Goal: Task Accomplishment & Management: Manage account settings

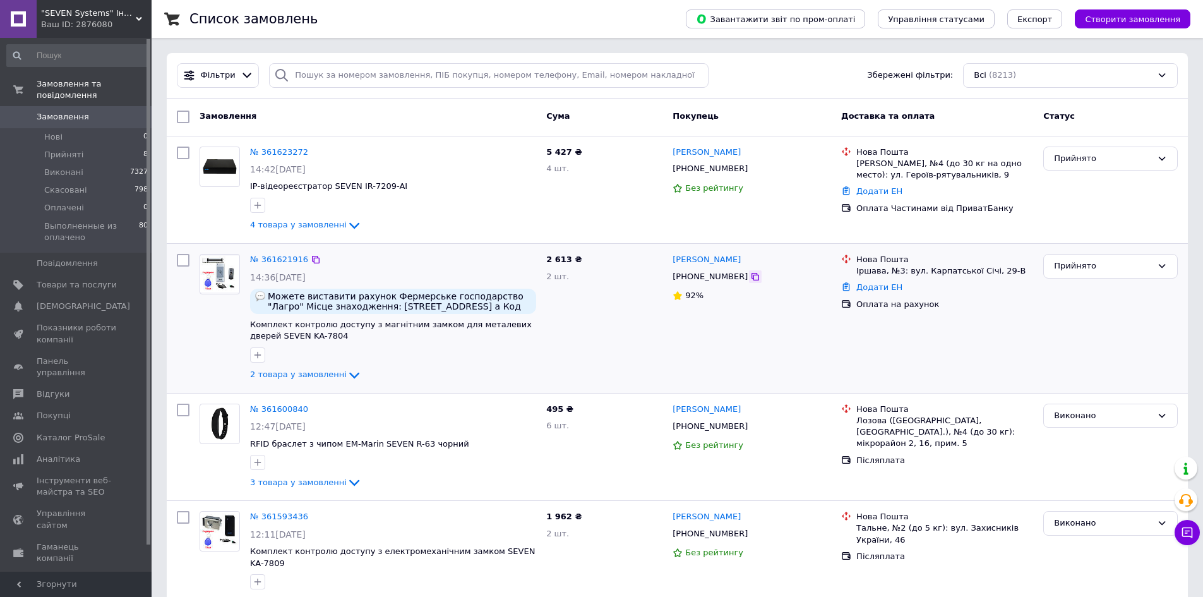
click at [750, 278] on icon at bounding box center [755, 277] width 10 height 10
click at [76, 128] on li "Нові 0" at bounding box center [77, 137] width 155 height 18
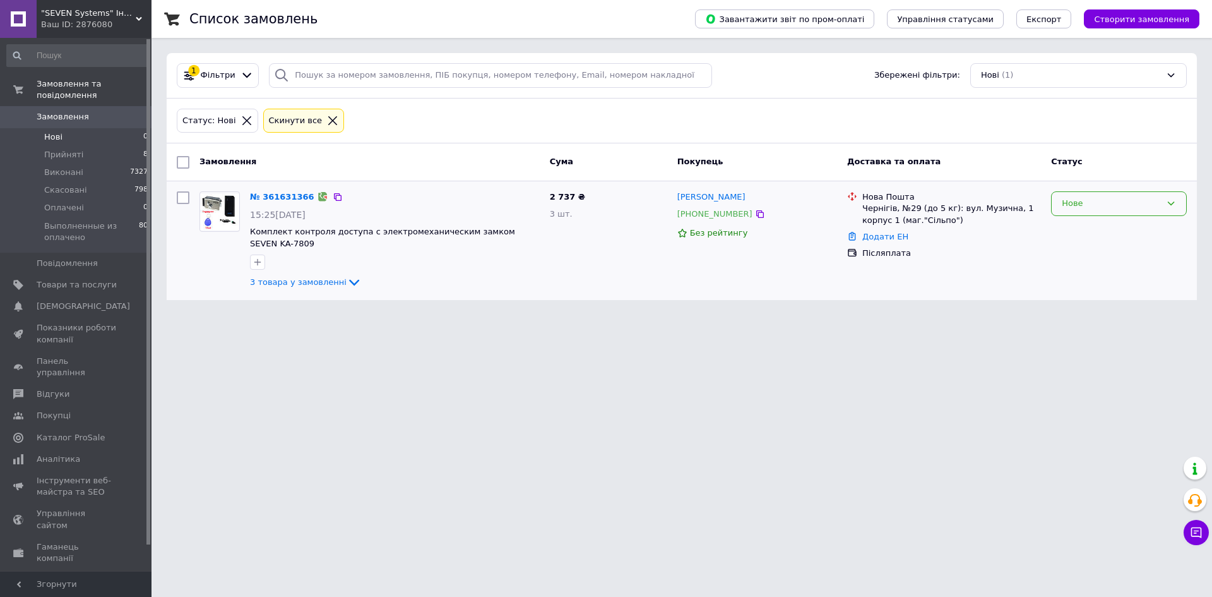
click at [1070, 206] on div "Нове" at bounding box center [1111, 203] width 99 height 13
click at [1076, 224] on li "Прийнято" at bounding box center [1119, 229] width 135 height 23
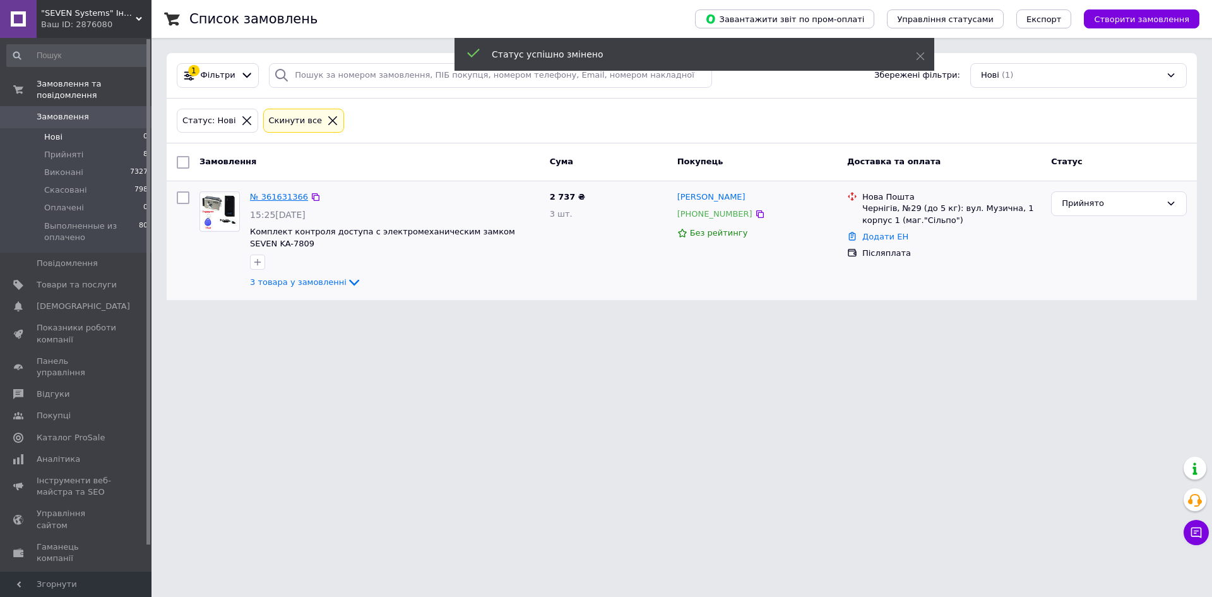
click at [282, 200] on link "№ 361631366" at bounding box center [279, 196] width 58 height 9
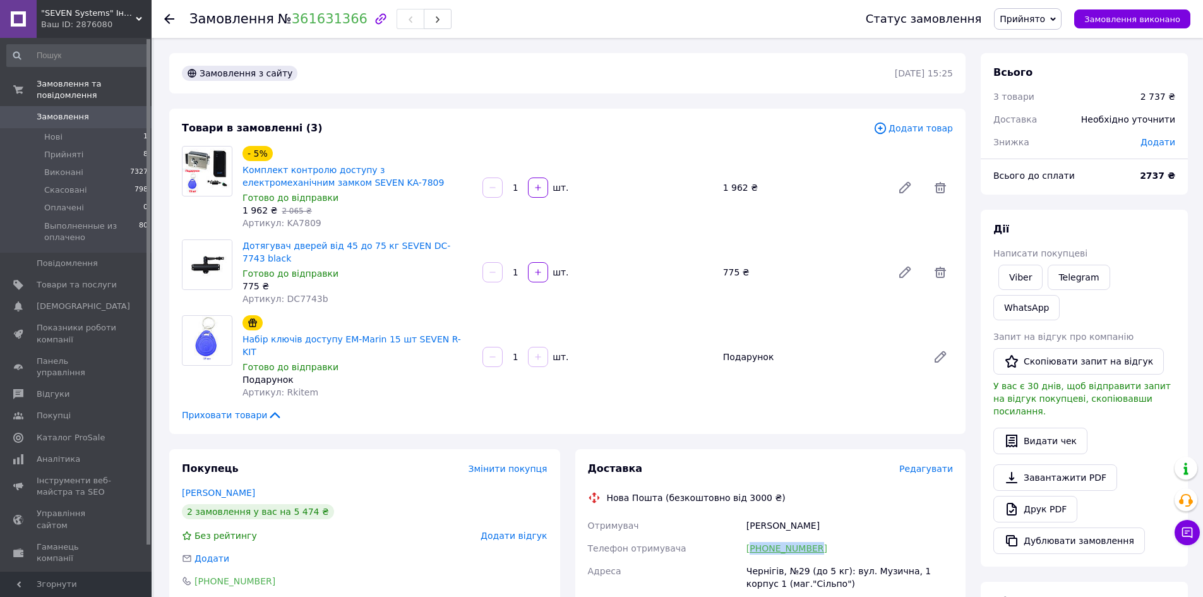
drag, startPoint x: 823, startPoint y: 506, endPoint x: 753, endPoint y: 507, distance: 69.5
click at [753, 537] on div "[PHONE_NUMBER]" at bounding box center [850, 548] width 212 height 23
copy link "380972506775"
click at [578, 385] on div "Товари в замовленні (3) Додати товар - 5% Комплект контролю доступу з електроме…" at bounding box center [567, 271] width 796 height 325
click at [787, 543] on link "[PHONE_NUMBER]" at bounding box center [786, 548] width 81 height 10
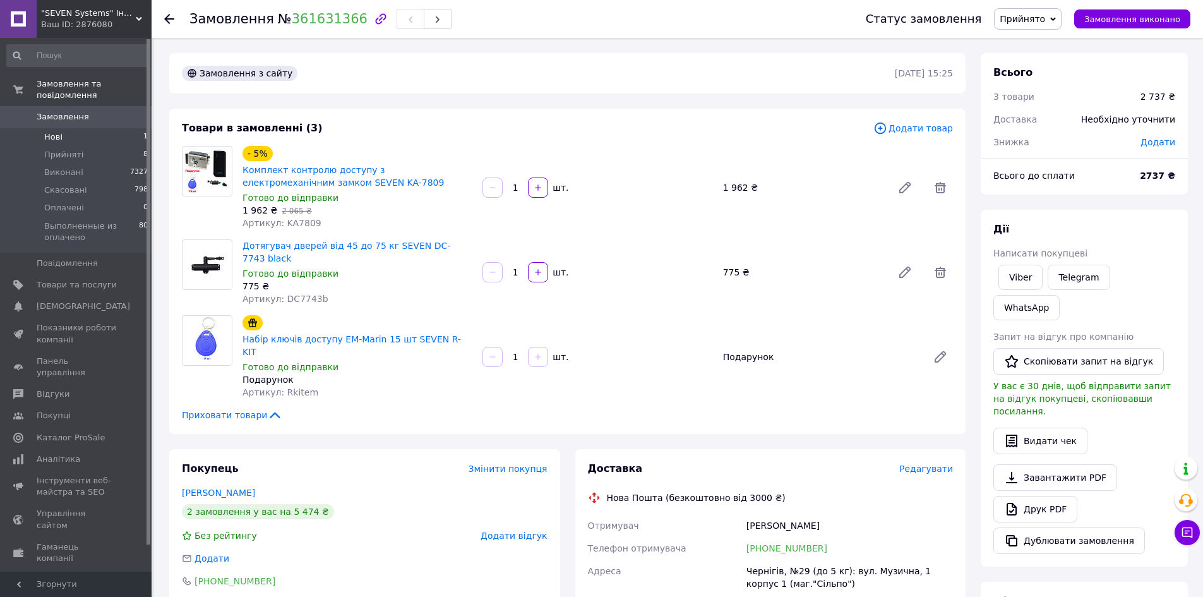
click at [78, 128] on li "Нові 1" at bounding box center [77, 137] width 155 height 18
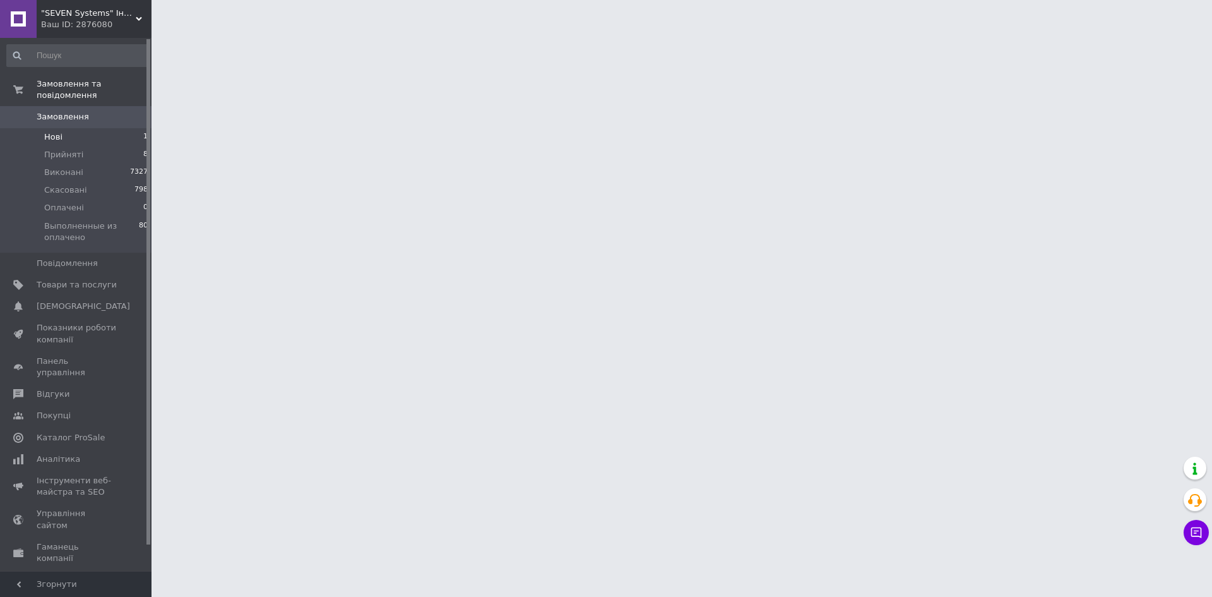
click at [58, 131] on span "Нові" at bounding box center [53, 136] width 18 height 11
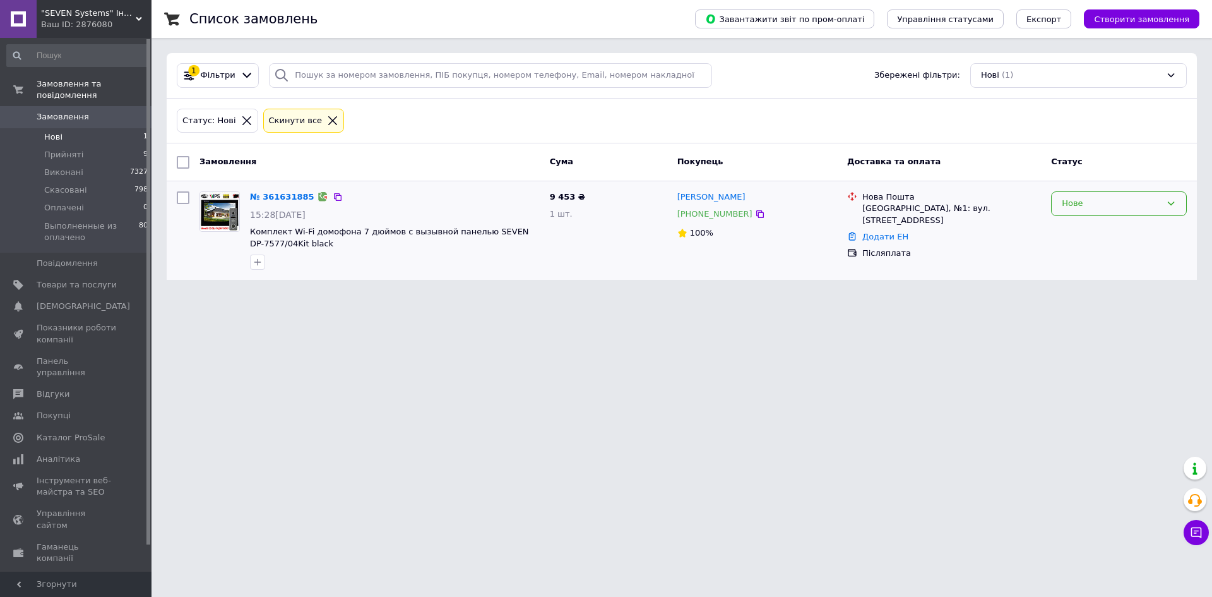
click at [1128, 202] on div "Нове" at bounding box center [1111, 203] width 99 height 13
click at [1109, 229] on li "Прийнято" at bounding box center [1119, 229] width 135 height 23
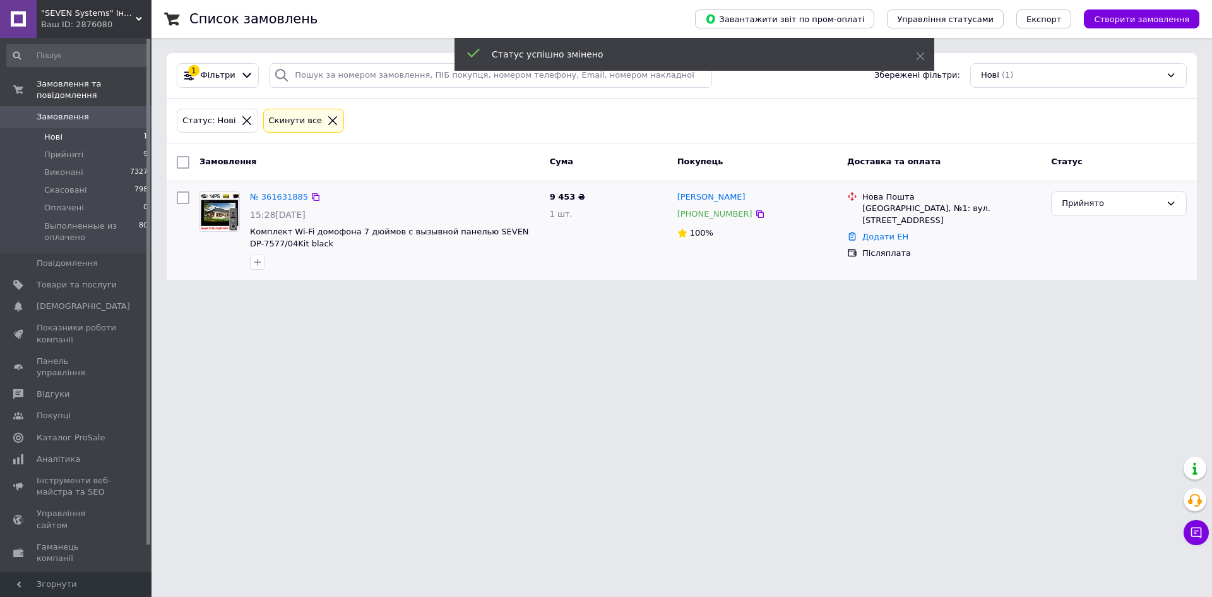
click at [286, 195] on link "№ 361631885" at bounding box center [279, 196] width 58 height 9
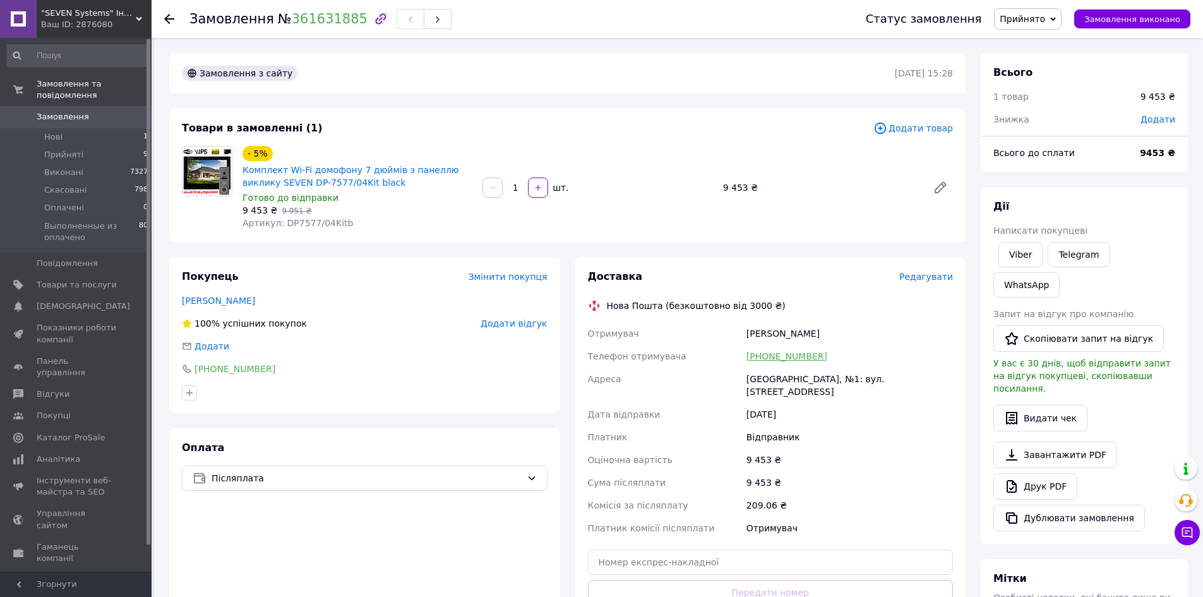
click at [779, 355] on link "[PHONE_NUMBER]" at bounding box center [786, 356] width 81 height 10
click at [81, 146] on li "Прийняті 9" at bounding box center [77, 155] width 155 height 18
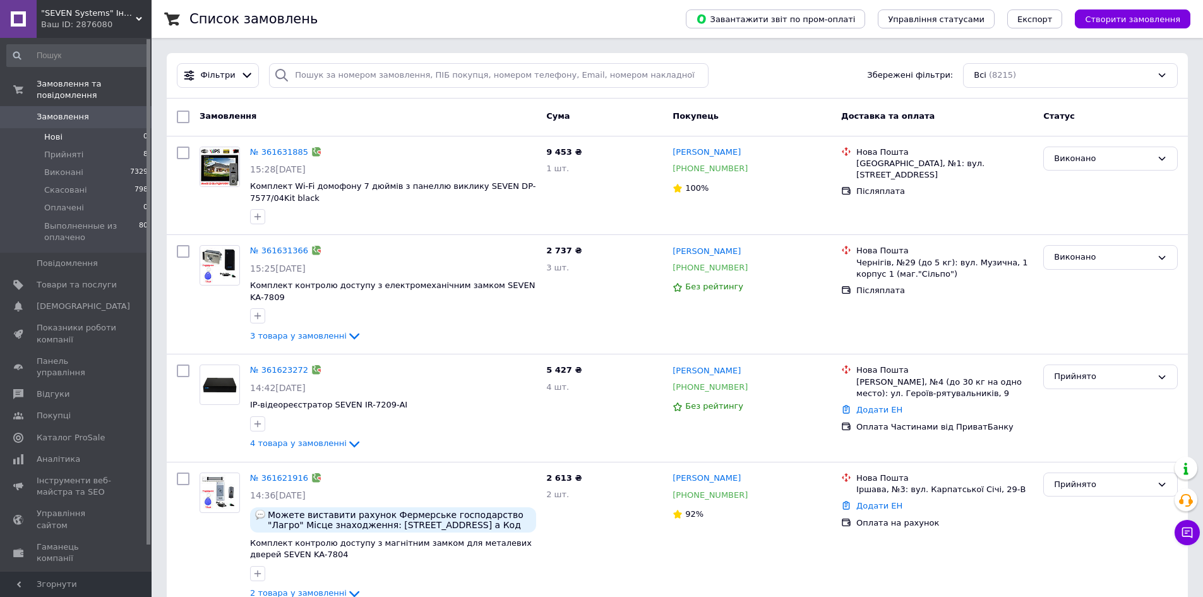
click at [85, 128] on li "Нові 0" at bounding box center [77, 137] width 155 height 18
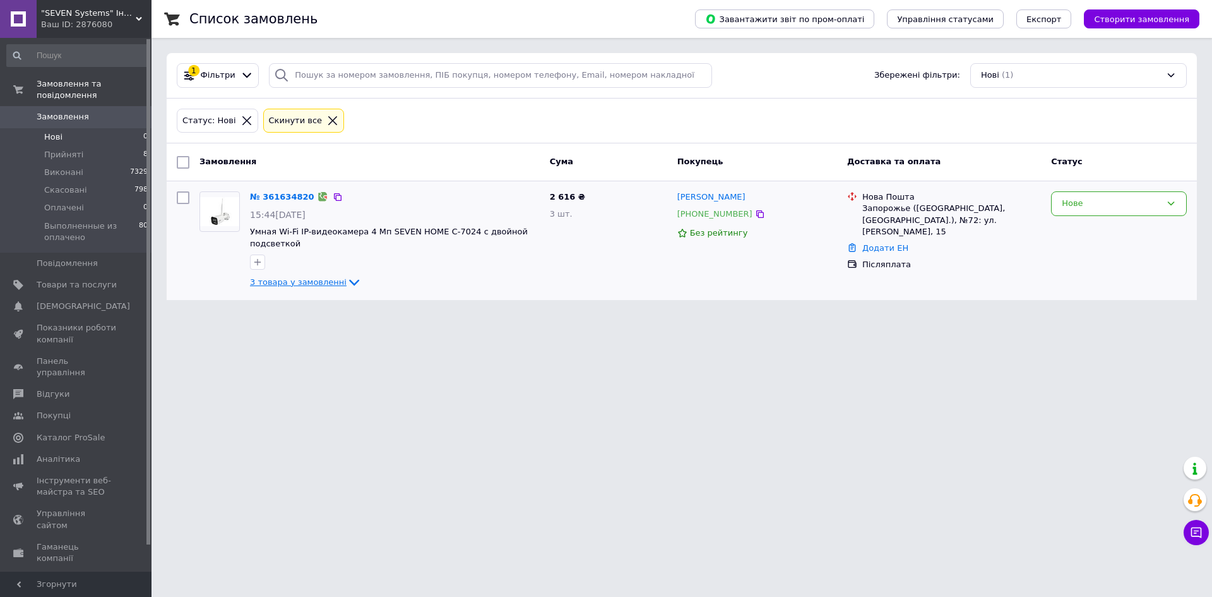
click at [290, 279] on span "3 товара у замовленні" at bounding box center [298, 281] width 97 height 9
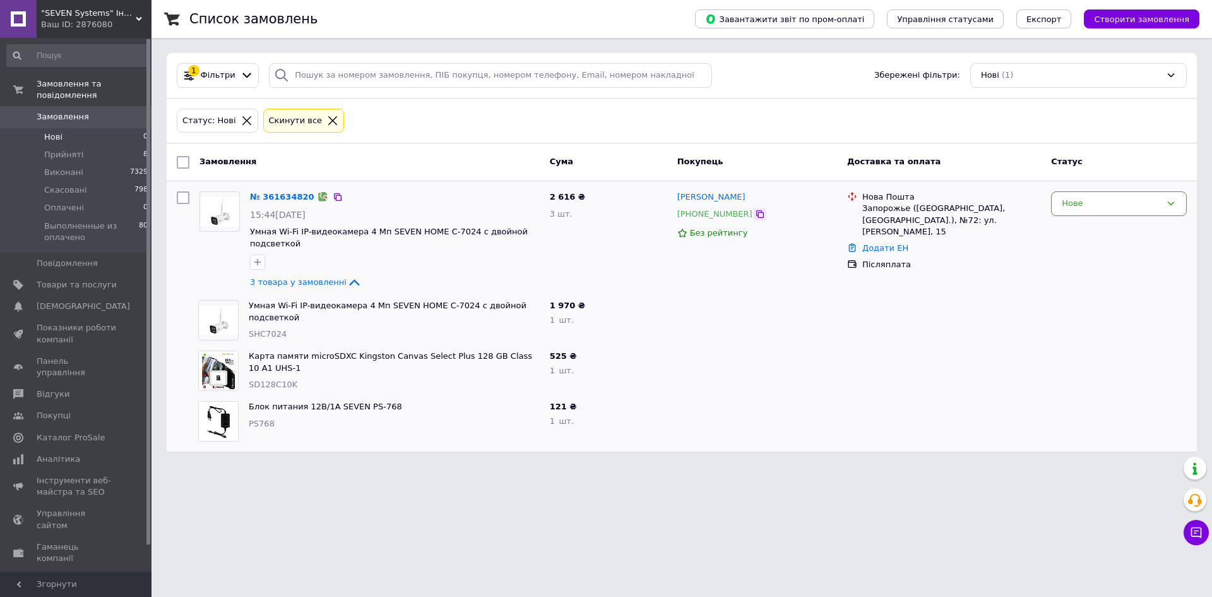
click at [755, 215] on icon at bounding box center [760, 214] width 10 height 10
click at [1091, 206] on div "Нове" at bounding box center [1111, 203] width 99 height 13
click at [1097, 232] on li "Прийнято" at bounding box center [1119, 229] width 135 height 23
click at [326, 197] on icon at bounding box center [331, 197] width 10 height 10
click at [321, 285] on span "3 товара у замовленні" at bounding box center [298, 281] width 97 height 9
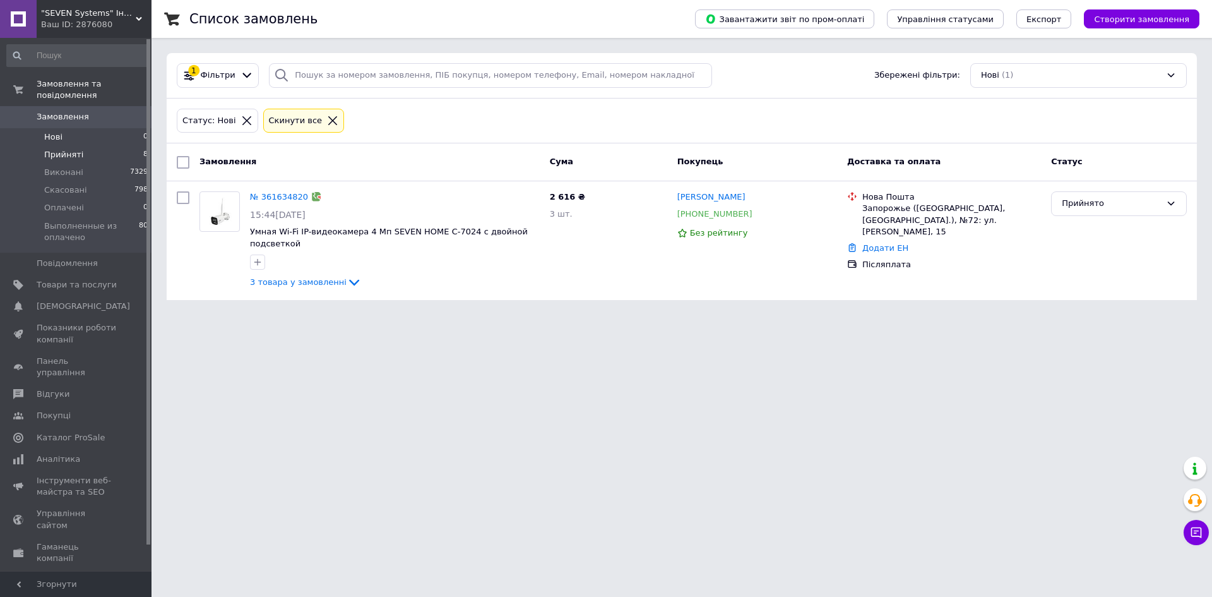
click at [100, 146] on li "Прийняті 8" at bounding box center [77, 155] width 155 height 18
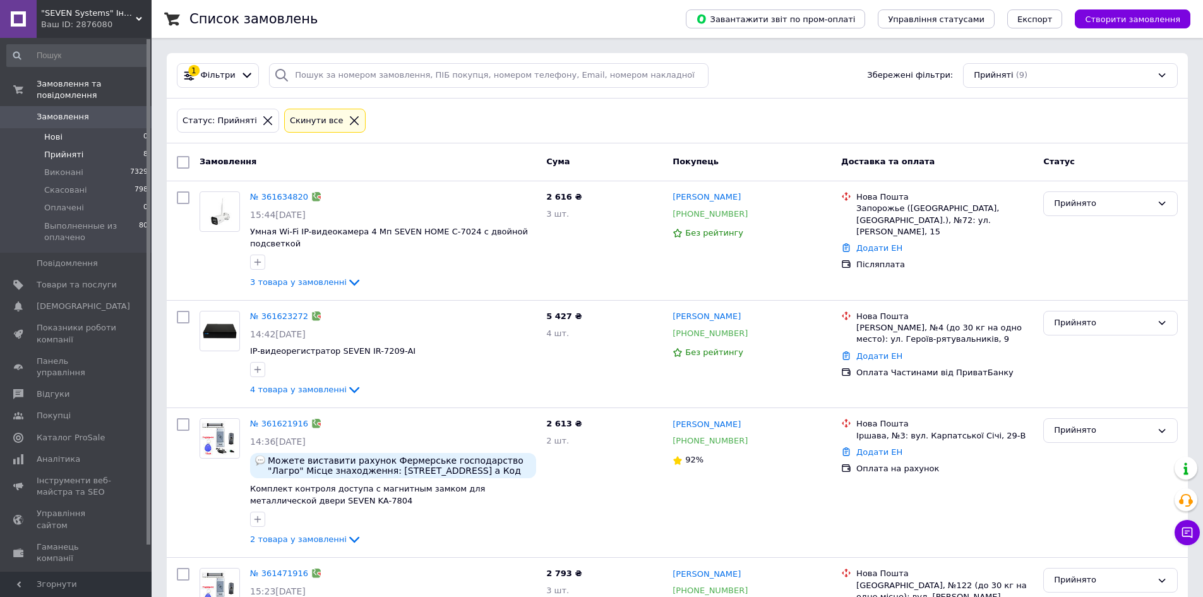
click at [110, 131] on li "Нові 0" at bounding box center [77, 137] width 155 height 18
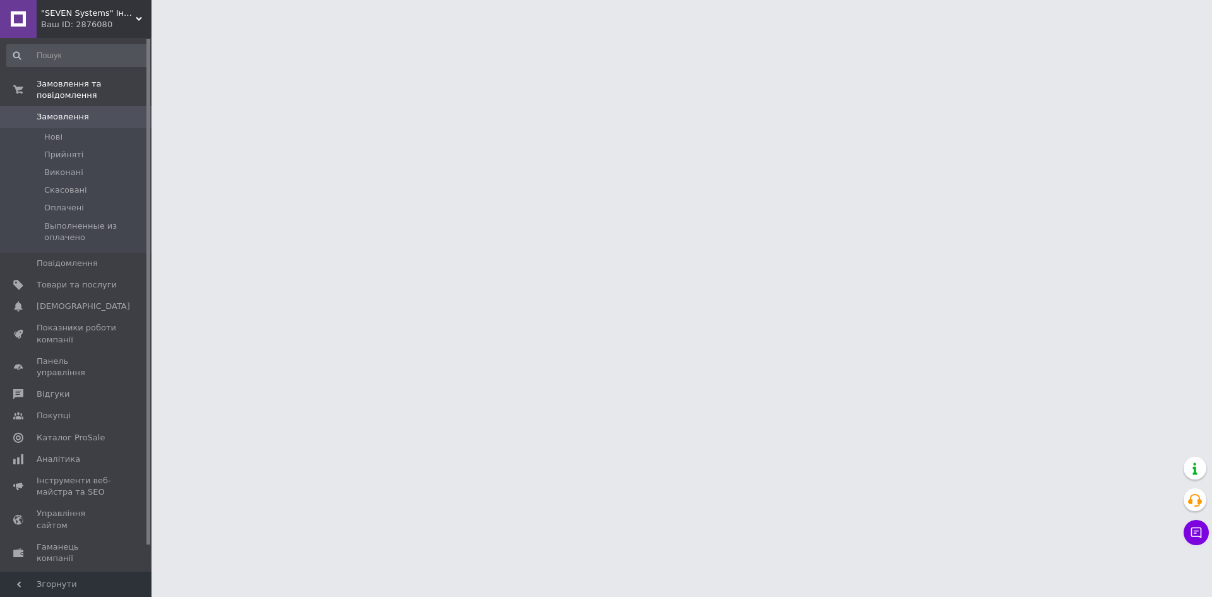
click at [101, 111] on span "Замовлення" at bounding box center [77, 116] width 80 height 11
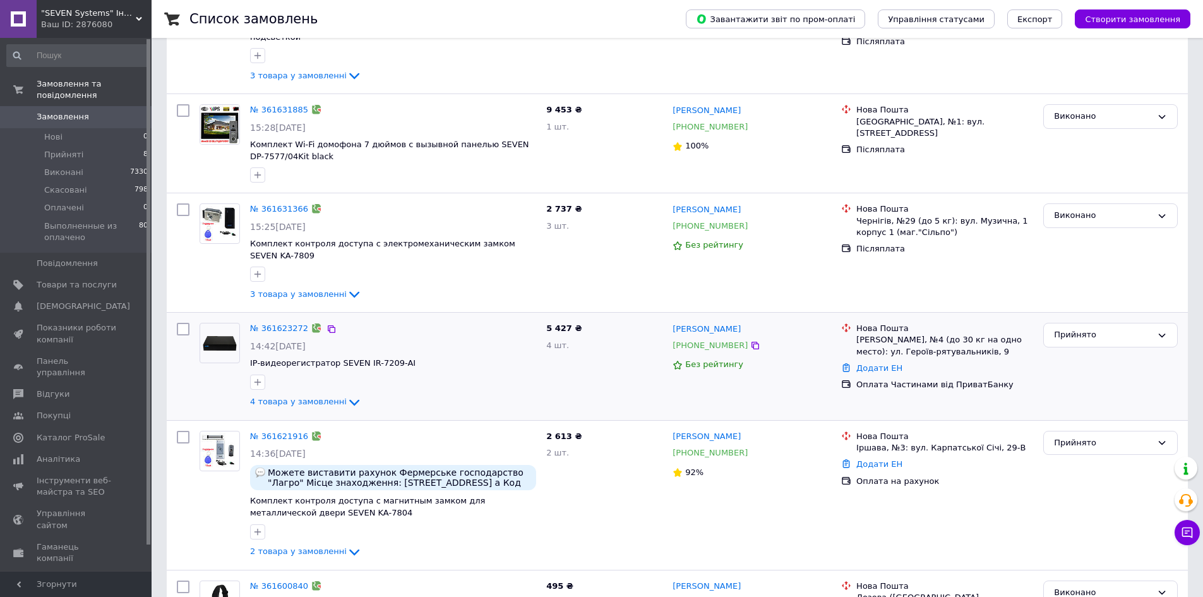
scroll to position [189, 0]
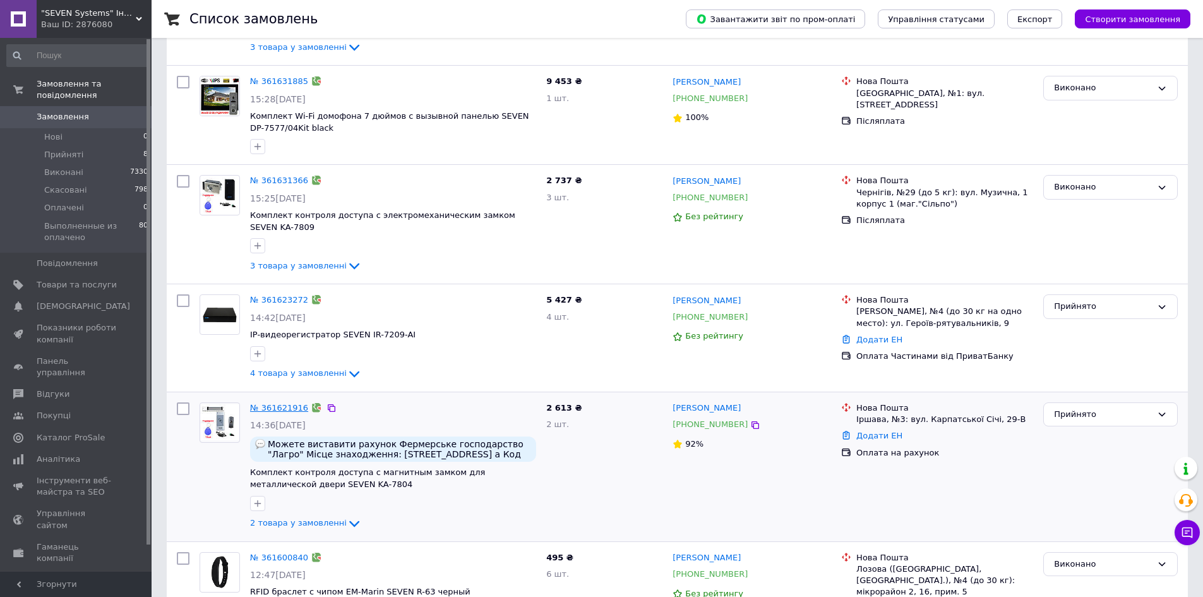
click at [276, 405] on link "№ 361621916" at bounding box center [279, 407] width 58 height 9
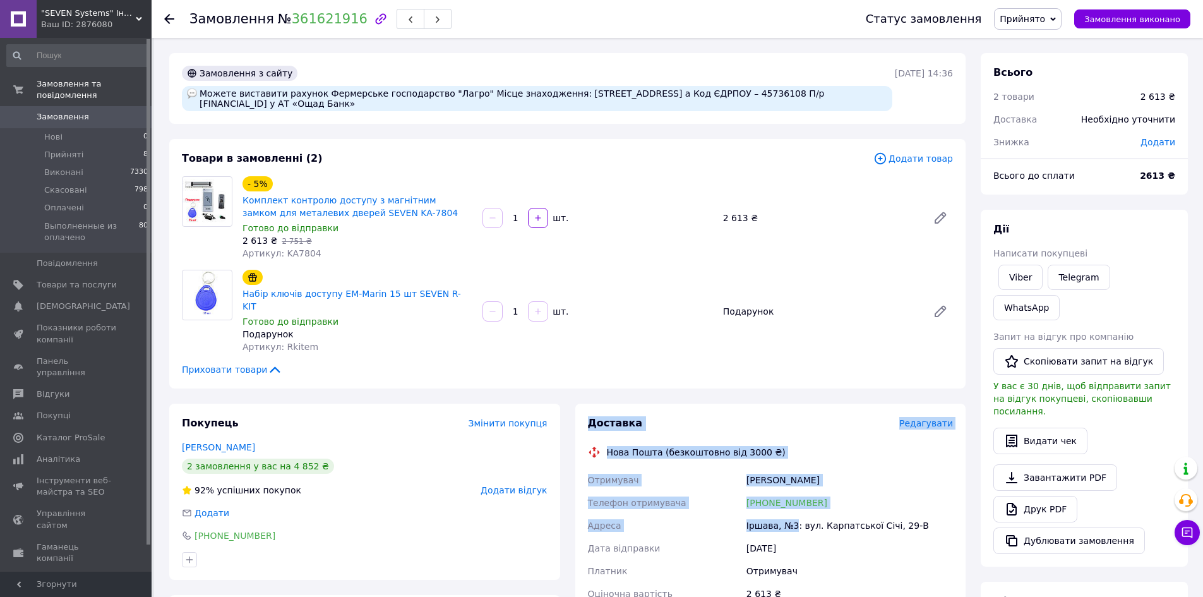
drag, startPoint x: 590, startPoint y: 397, endPoint x: 794, endPoint y: 508, distance: 232.5
click at [794, 506] on div "Доставка Редагувати Нова Пошта (безкоштовно від 3000 ₴) Отримувач Терлецький Іо…" at bounding box center [771, 571] width 366 height 311
copy div "Доставка Редагувати Нова Пошта (безкоштовно від 3000 ₴) Отримувач Терлецький Іо…"
drag, startPoint x: 314, startPoint y: 92, endPoint x: 405, endPoint y: 106, distance: 92.0
click at [405, 106] on div "Можете виставити рахунок Фермерське господарство "Лагро" Місце знаходження: [ST…" at bounding box center [537, 98] width 710 height 25
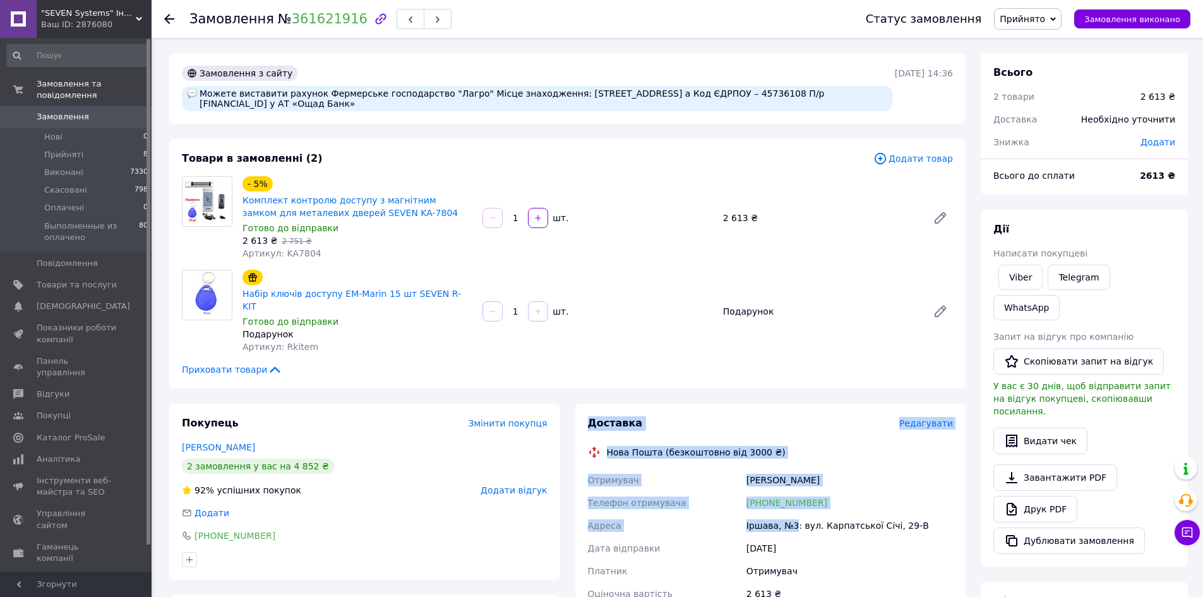
copy div "Фермерське господарство "Лагро" Місце знаходження: 90130, Україна, Закарпатська…"
click at [72, 111] on span "Замовлення" at bounding box center [63, 116] width 52 height 11
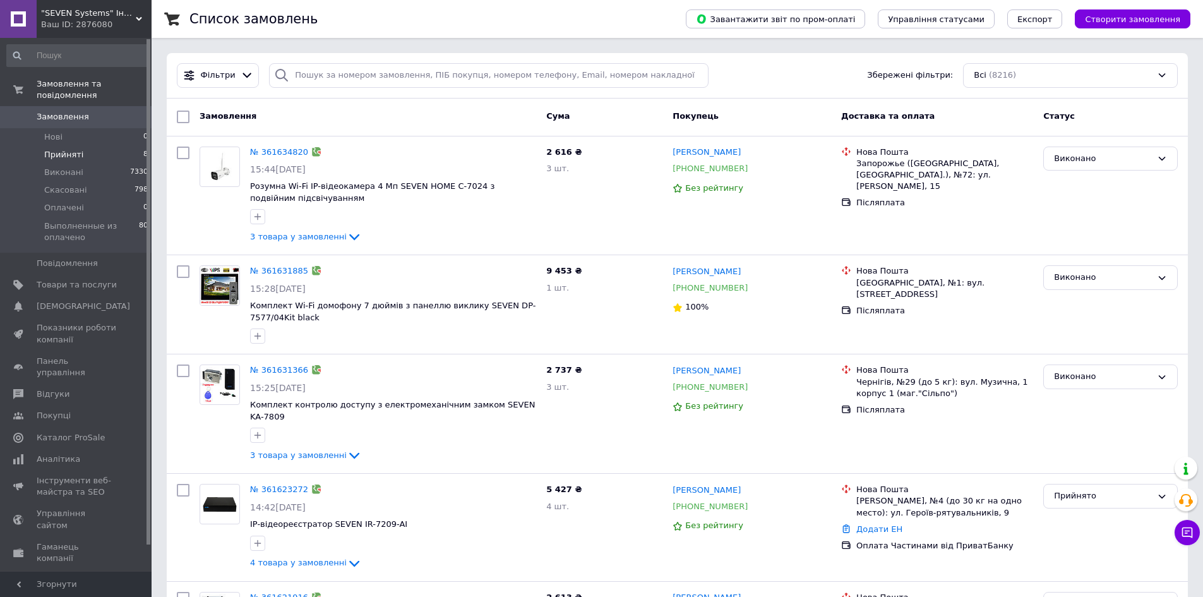
click at [75, 149] on span "Прийняті" at bounding box center [63, 154] width 39 height 11
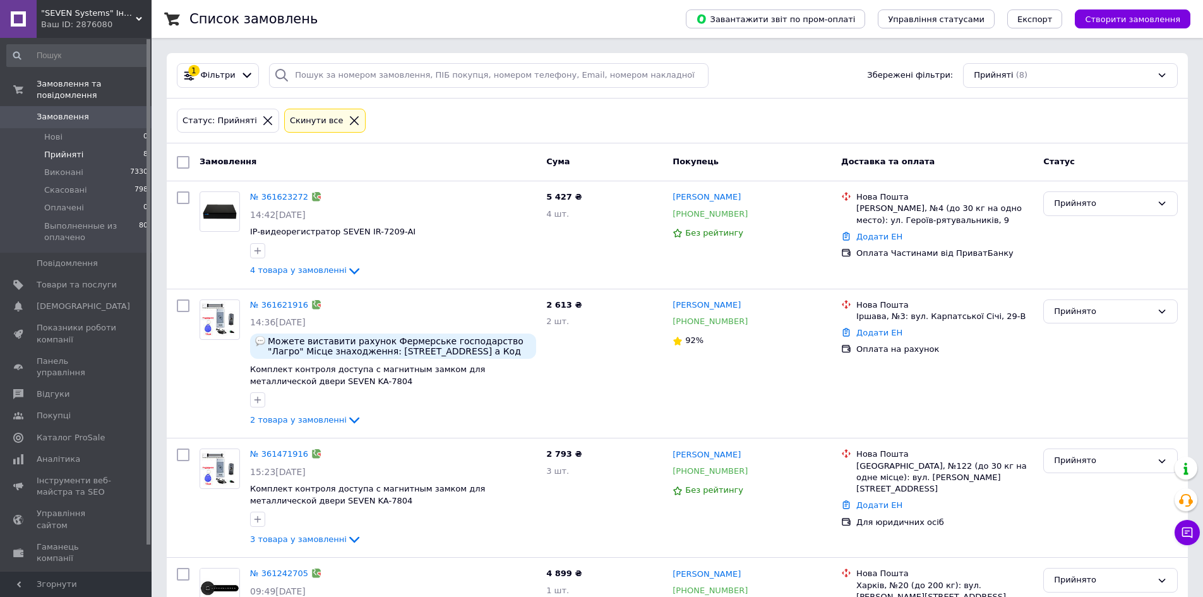
click at [75, 149] on span "Прийняті" at bounding box center [63, 154] width 39 height 11
click at [750, 214] on icon at bounding box center [755, 214] width 10 height 10
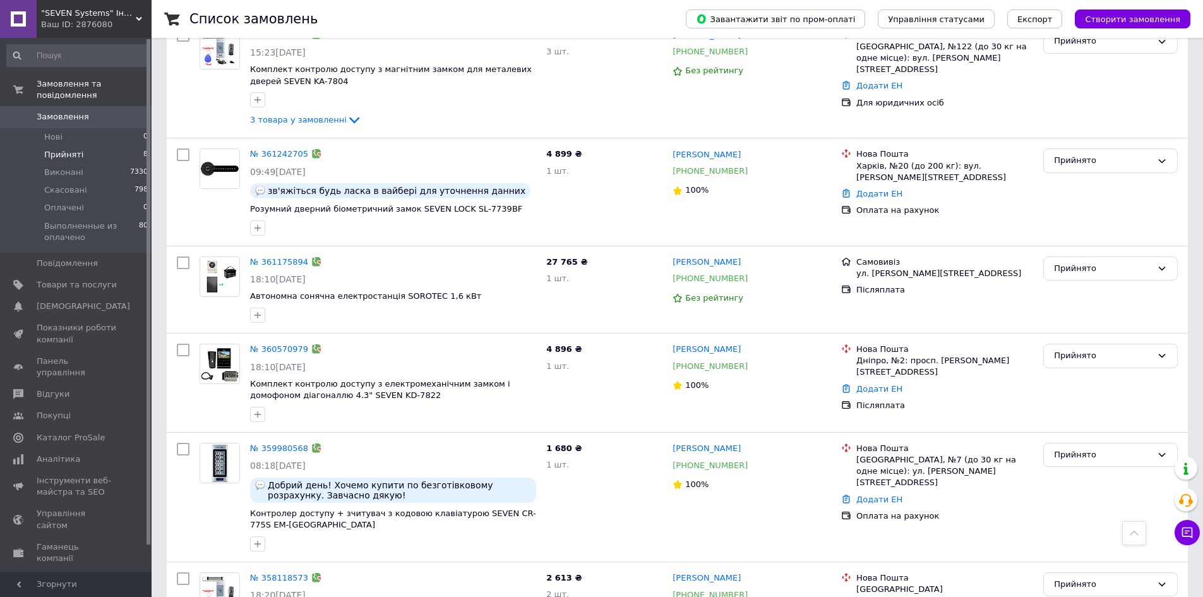
scroll to position [442, 0]
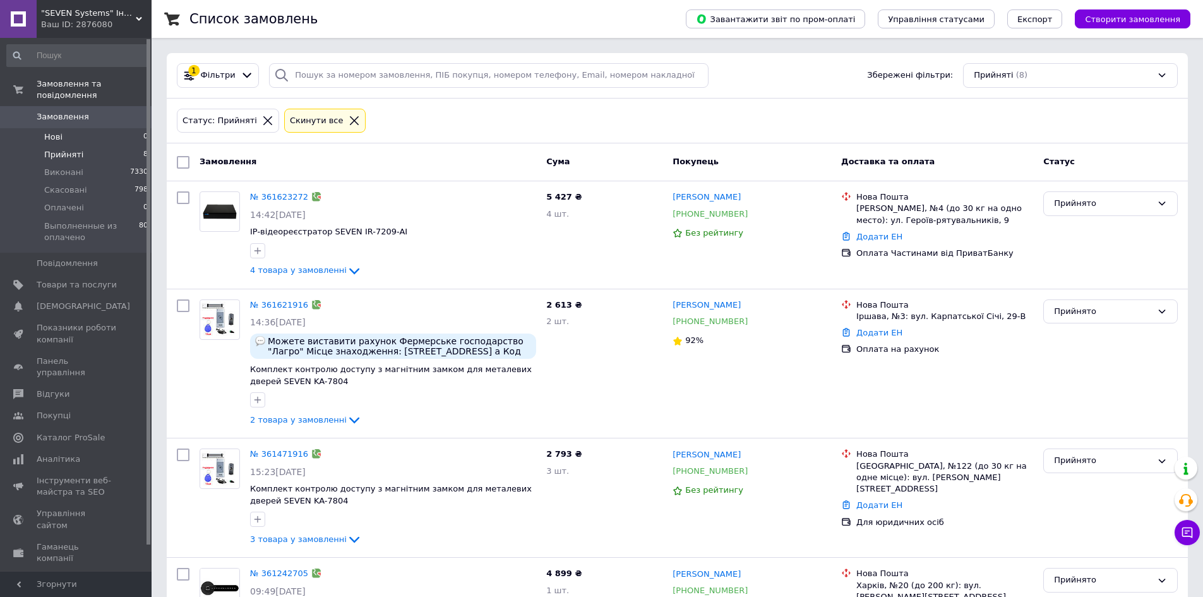
click at [75, 128] on li "Нові 0" at bounding box center [77, 137] width 155 height 18
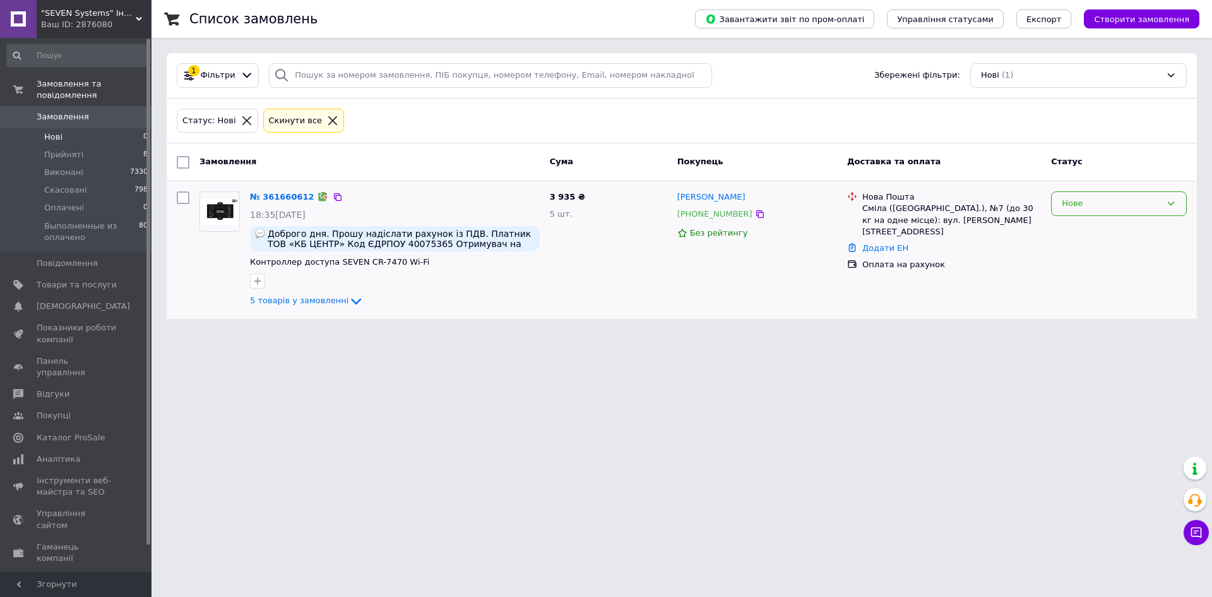
click at [1095, 196] on div "Нове" at bounding box center [1119, 203] width 136 height 25
click at [1102, 229] on li "Прийнято" at bounding box center [1119, 229] width 135 height 23
click at [278, 197] on link "№ 361660612" at bounding box center [282, 196] width 64 height 9
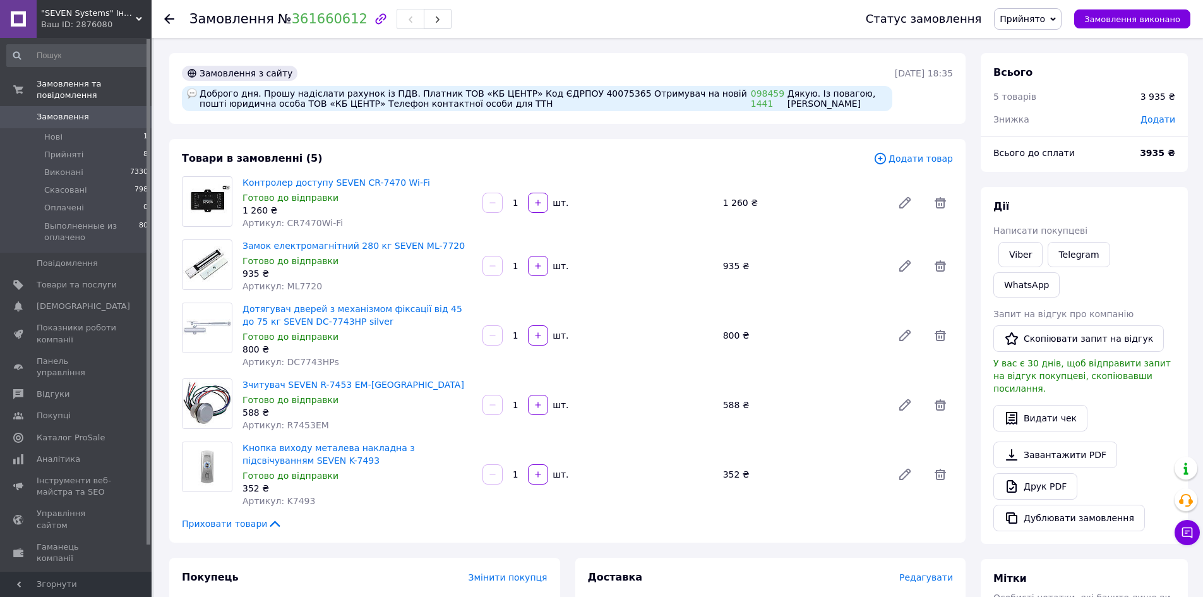
click at [909, 162] on span "Додати товар" at bounding box center [913, 159] width 80 height 14
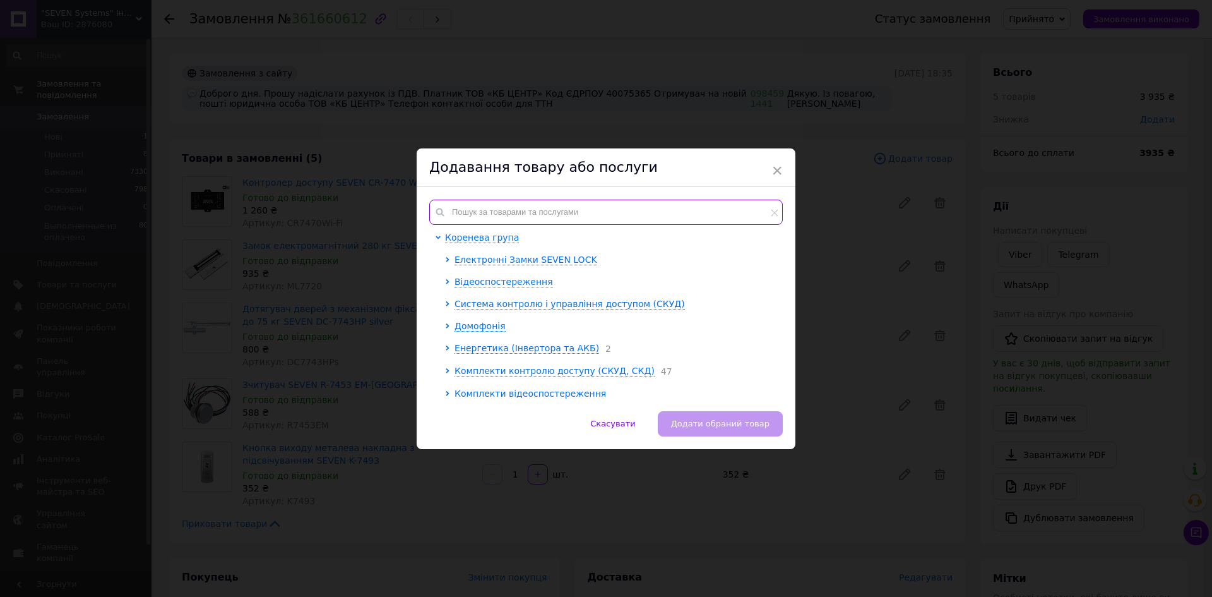
click at [537, 215] on input "text" at bounding box center [606, 212] width 354 height 25
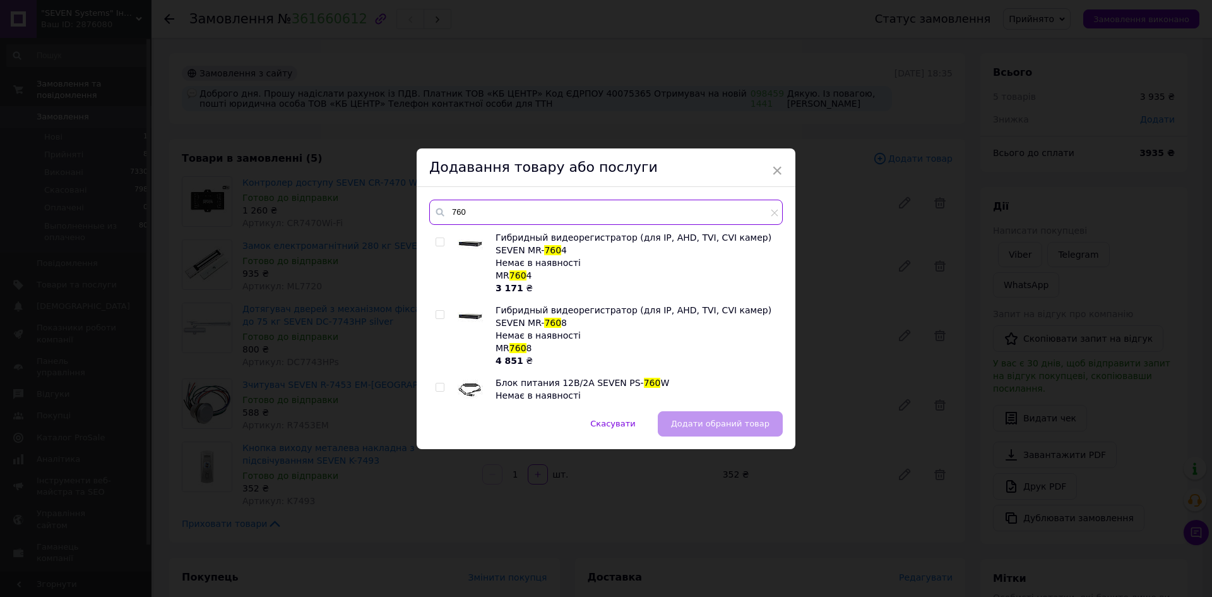
scroll to position [126, 0]
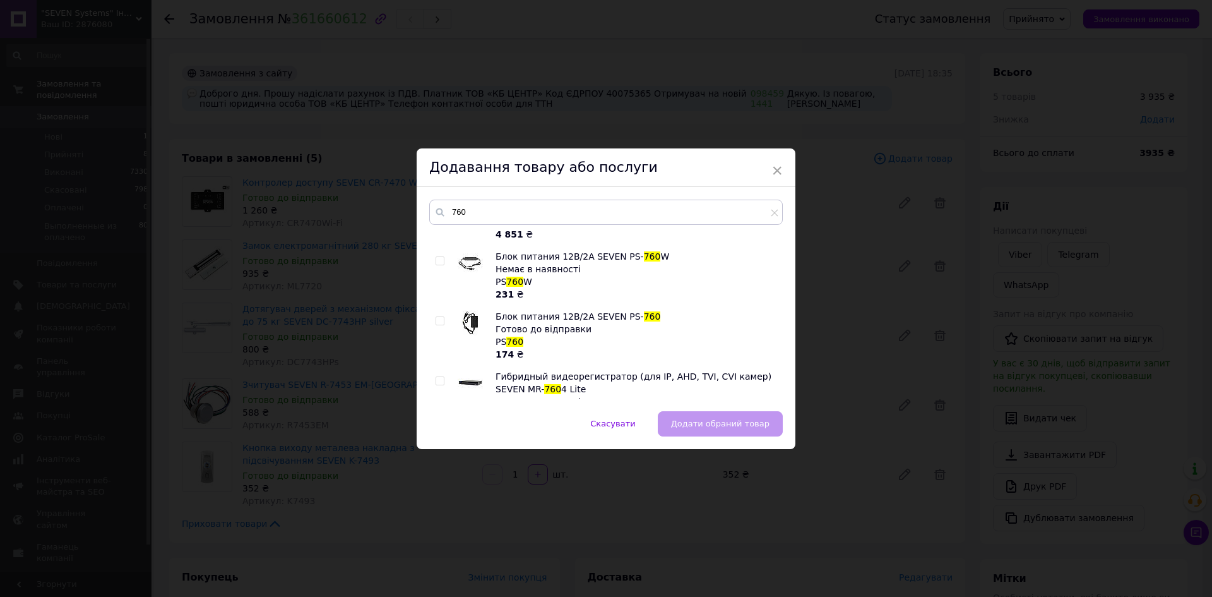
click at [534, 318] on span "Блок питания 12В/2А SEVEN PS-" at bounding box center [570, 316] width 148 height 10
click at [484, 208] on input "760" at bounding box center [606, 212] width 354 height 25
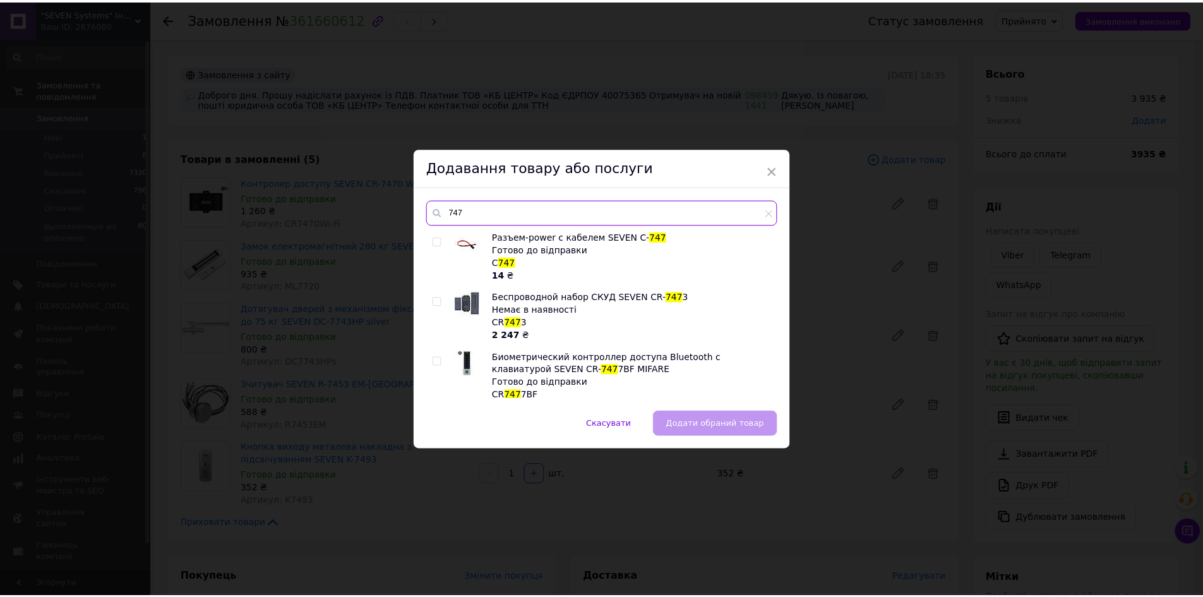
scroll to position [0, 0]
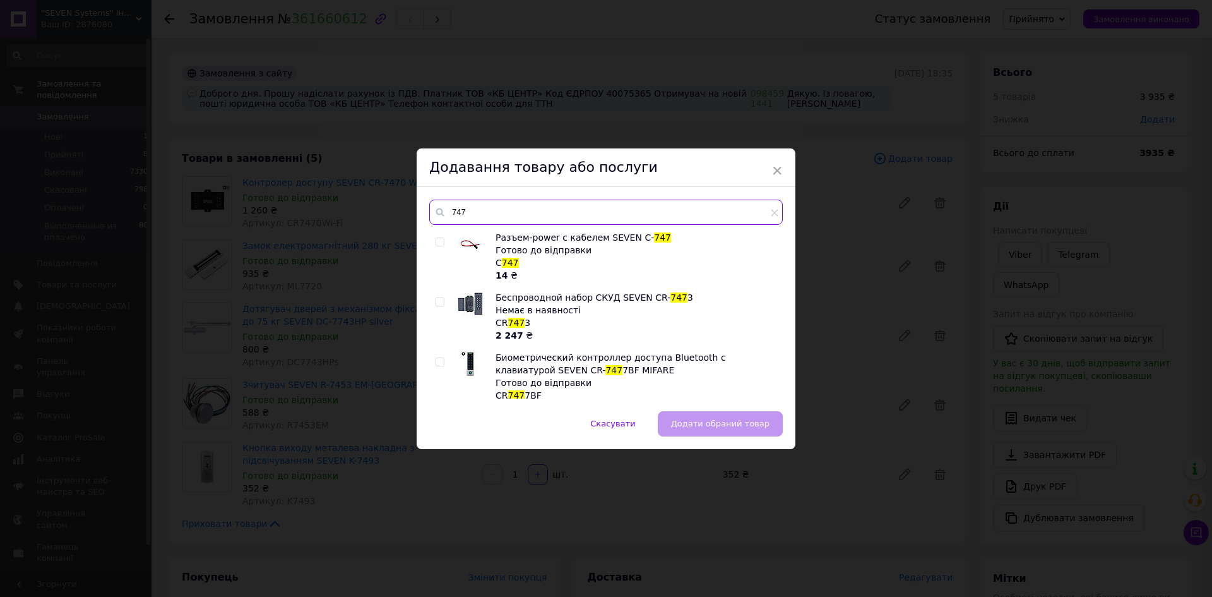
type input "747"
click at [515, 242] on span "Разъем-power с кабелем SEVEN С-" at bounding box center [575, 237] width 159 height 10
click at [441, 238] on input "checkbox" at bounding box center [440, 242] width 8 height 8
checkbox input "true"
click at [732, 429] on button "Додати обраний товар" at bounding box center [720, 423] width 125 height 25
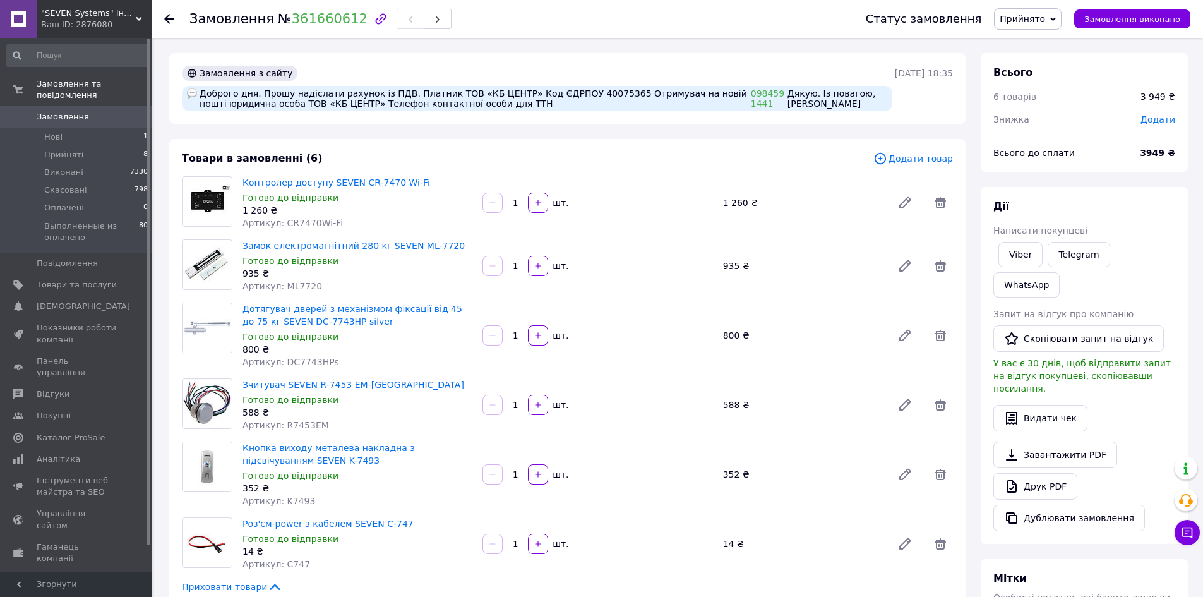
click at [909, 159] on span "Додати товар" at bounding box center [913, 159] width 80 height 14
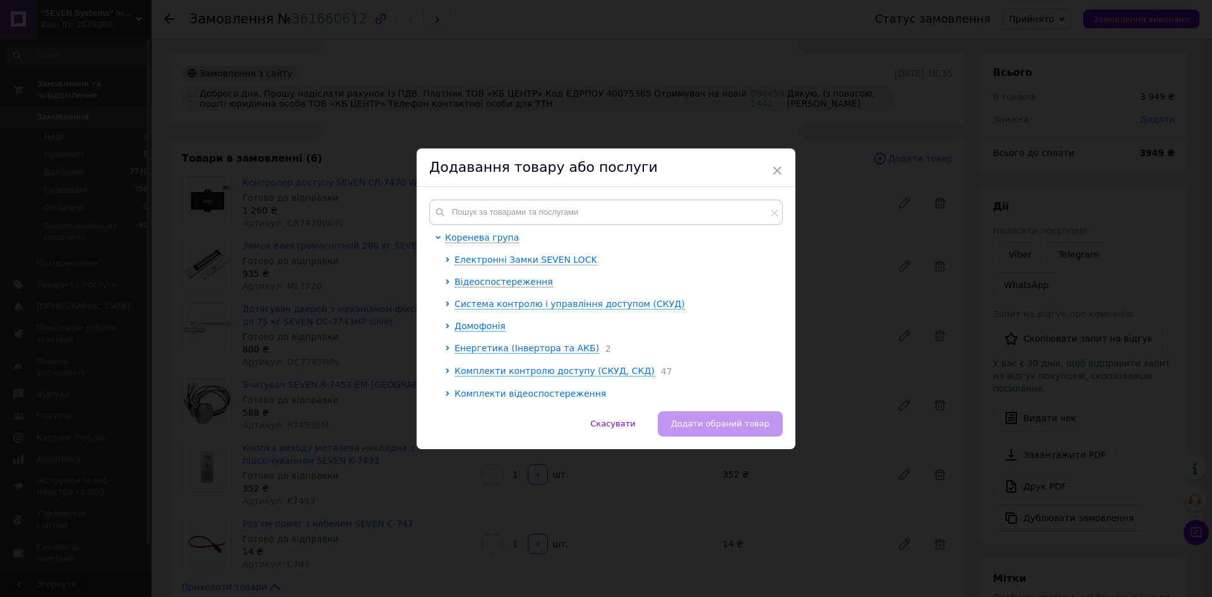
click at [585, 193] on div "Коренева група Електронні Замки SEVEN LOCK Відеоспостереження Система контролю …" at bounding box center [606, 299] width 379 height 224
click at [554, 209] on input "text" at bounding box center [606, 212] width 354 height 25
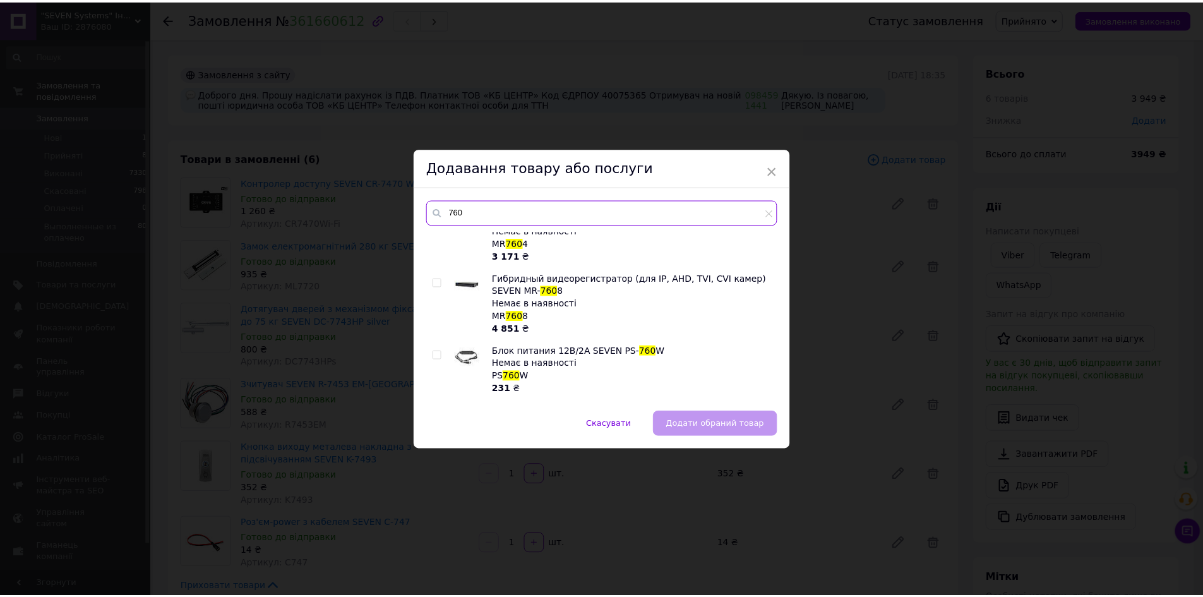
scroll to position [126, 0]
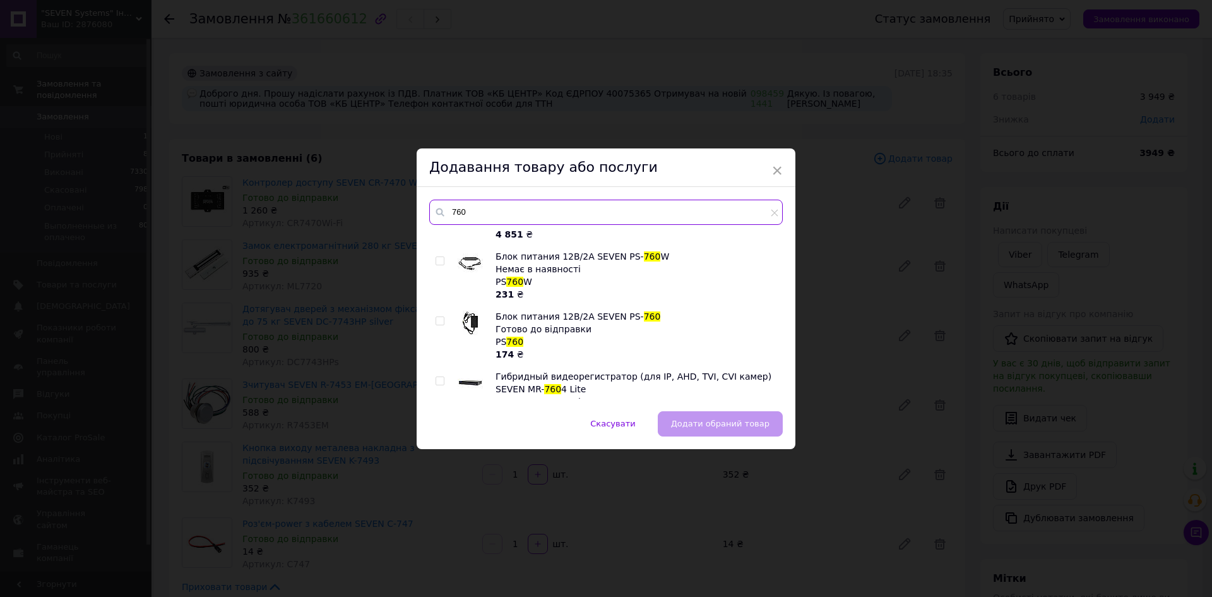
type input "760"
click at [517, 320] on span "Блок питания 12В/2А SEVEN PS-" at bounding box center [570, 316] width 148 height 10
click at [439, 323] on input "checkbox" at bounding box center [440, 321] width 8 height 8
checkbox input "true"
click at [698, 419] on span "Додати обраний товар" at bounding box center [720, 423] width 99 height 9
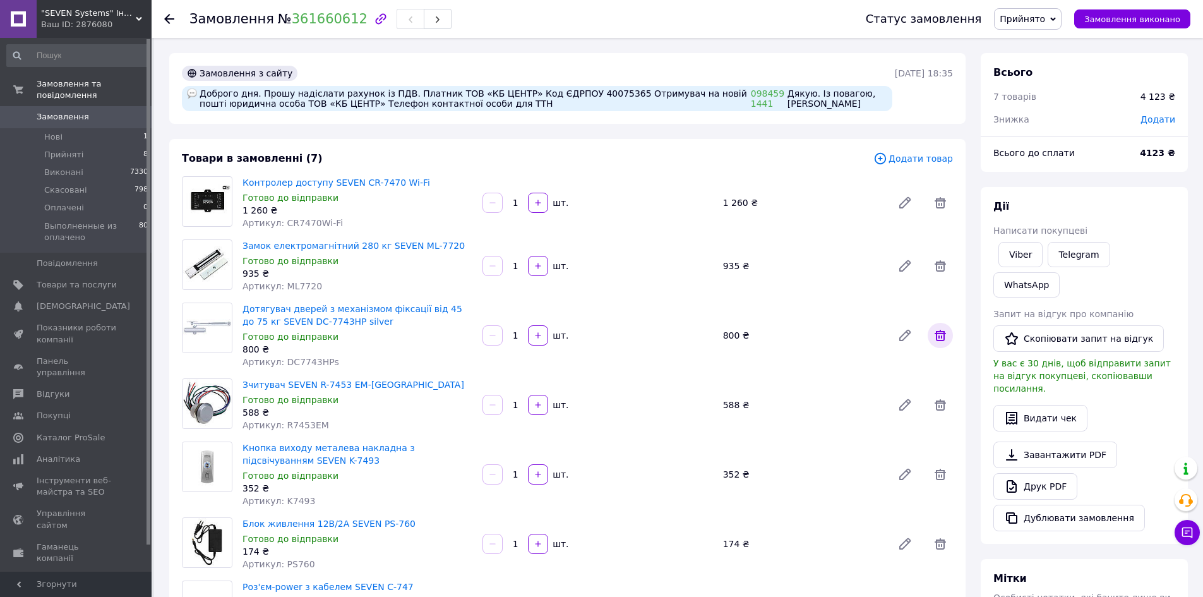
click at [941, 333] on icon at bounding box center [940, 335] width 11 height 11
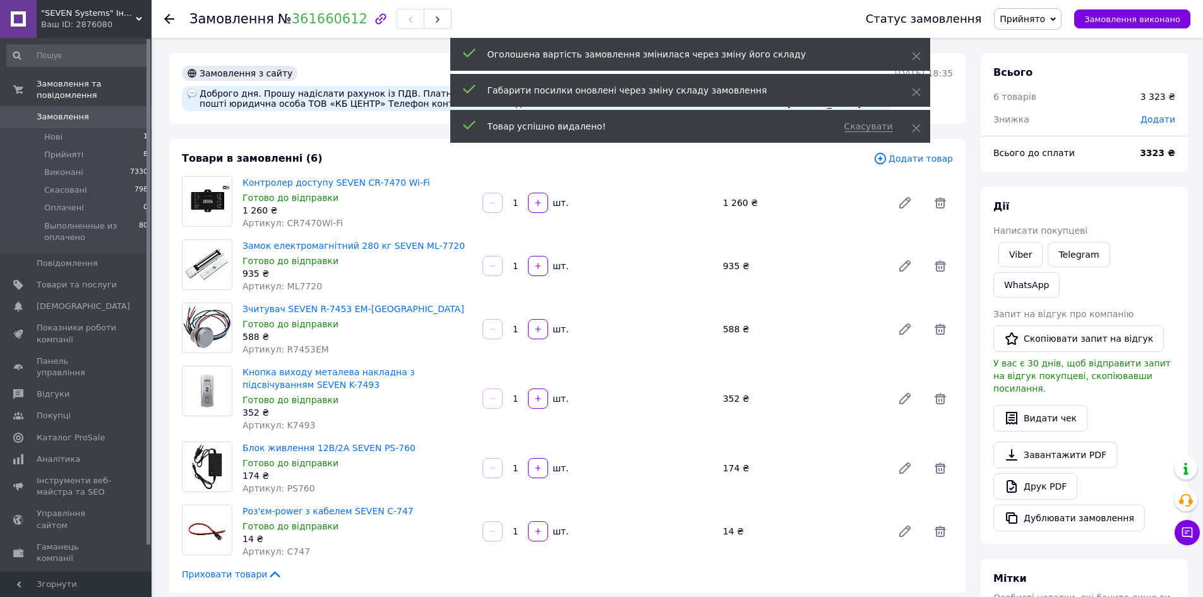
click at [935, 160] on span "Додати товар" at bounding box center [913, 159] width 80 height 14
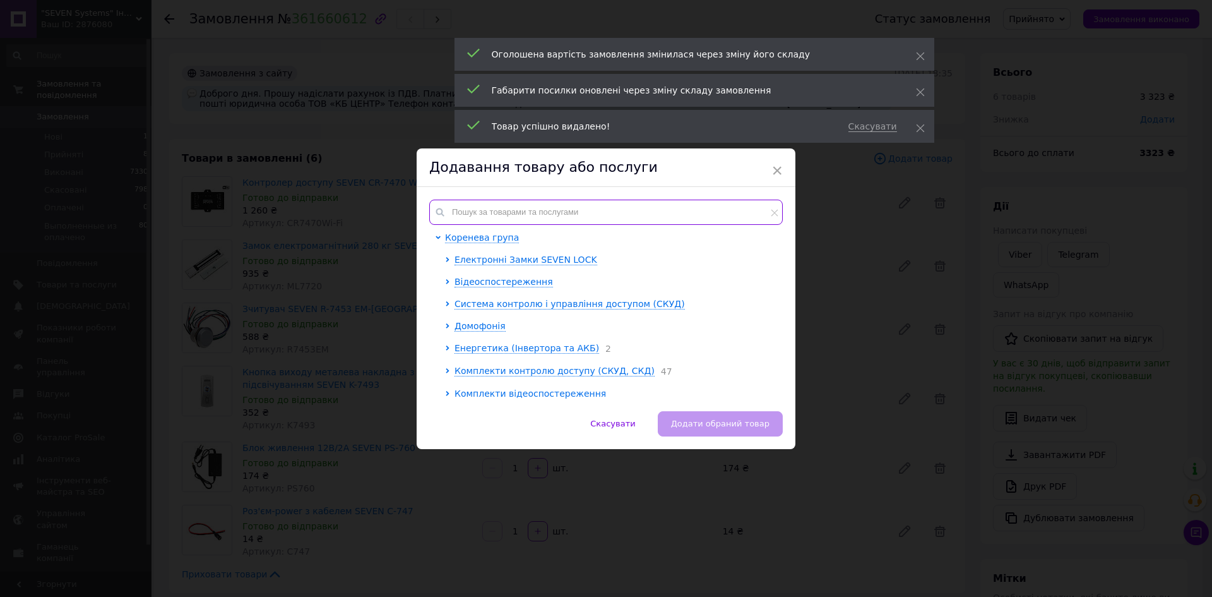
click at [613, 210] on input "text" at bounding box center [606, 212] width 354 height 25
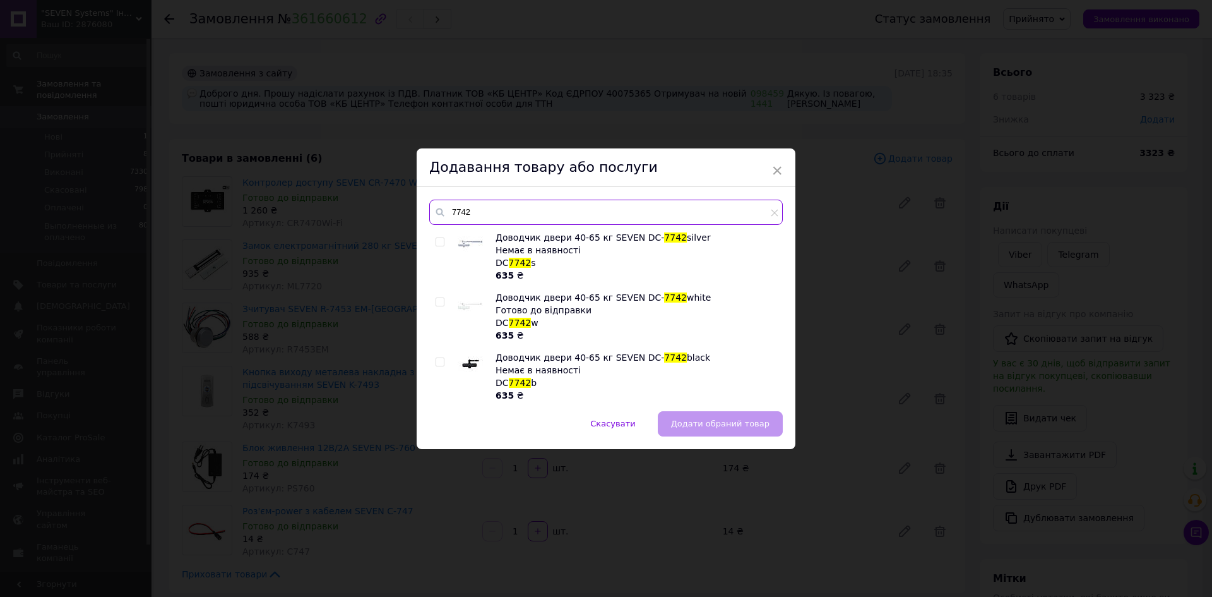
type input "7742"
click at [436, 301] on input "checkbox" at bounding box center [440, 302] width 8 height 8
checkbox input "true"
click at [699, 424] on span "Додати обраний товар" at bounding box center [720, 423] width 99 height 9
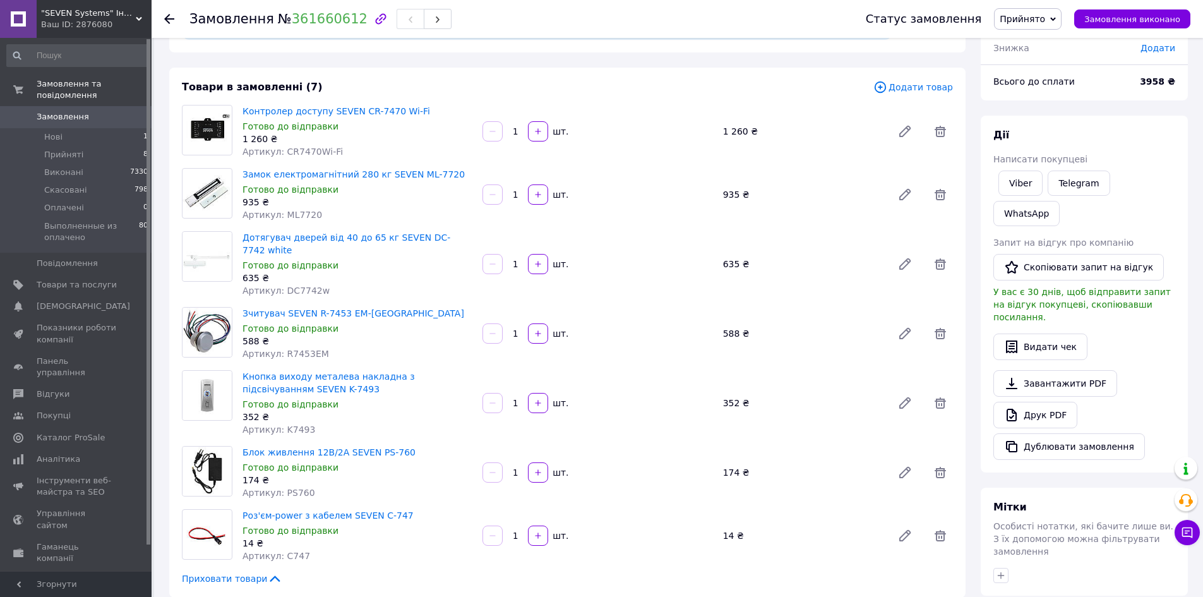
scroll to position [0, 0]
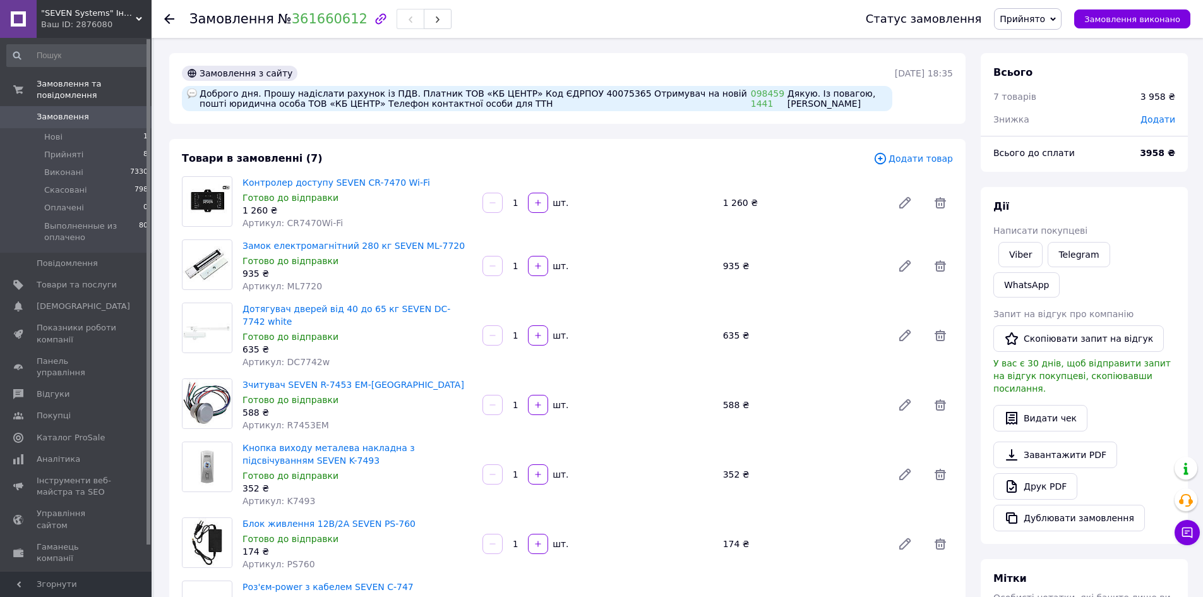
click at [189, 18] on div at bounding box center [176, 19] width 25 height 38
drag, startPoint x: 268, startPoint y: 26, endPoint x: 344, endPoint y: 25, distance: 75.8
click at [344, 25] on span "№ 361660612" at bounding box center [323, 18] width 90 height 15
copy span "№ 361660612"
drag, startPoint x: 428, startPoint y: 95, endPoint x: 591, endPoint y: 97, distance: 162.9
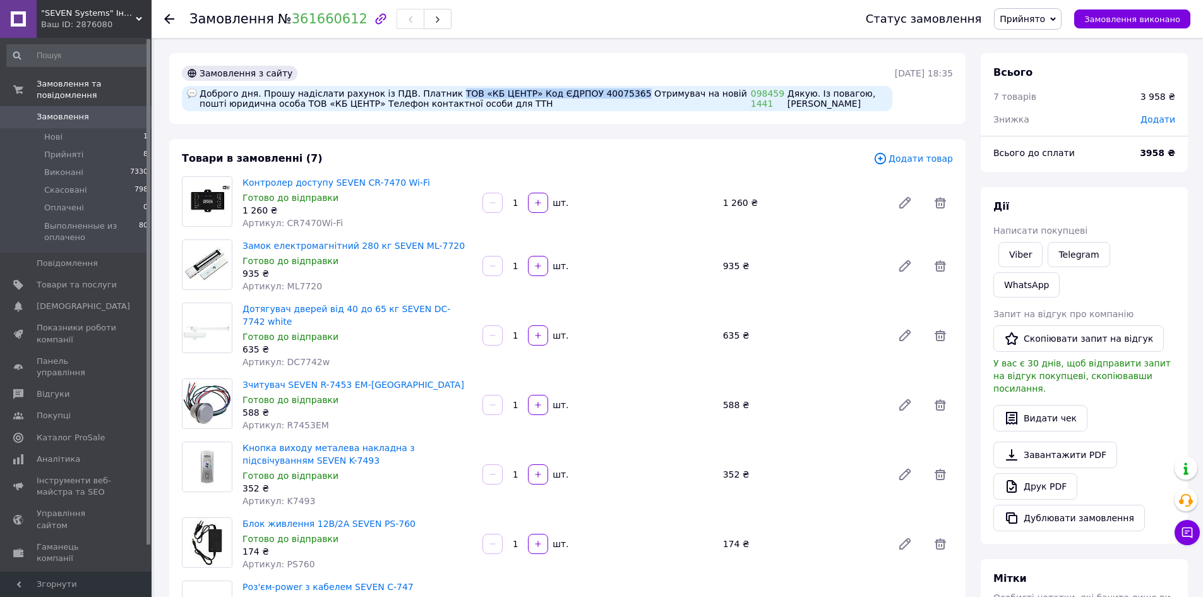
click at [591, 97] on div "Доброго дня. Прошу надіслати рахунок із ПДВ. Платник ТОВ «КБ ЦЕНТР» Код ЄДРПОУ …" at bounding box center [537, 98] width 710 height 25
copy div "ТОВ «КБ ЦЕНТР» Код ЄДРПОУ 40075365"
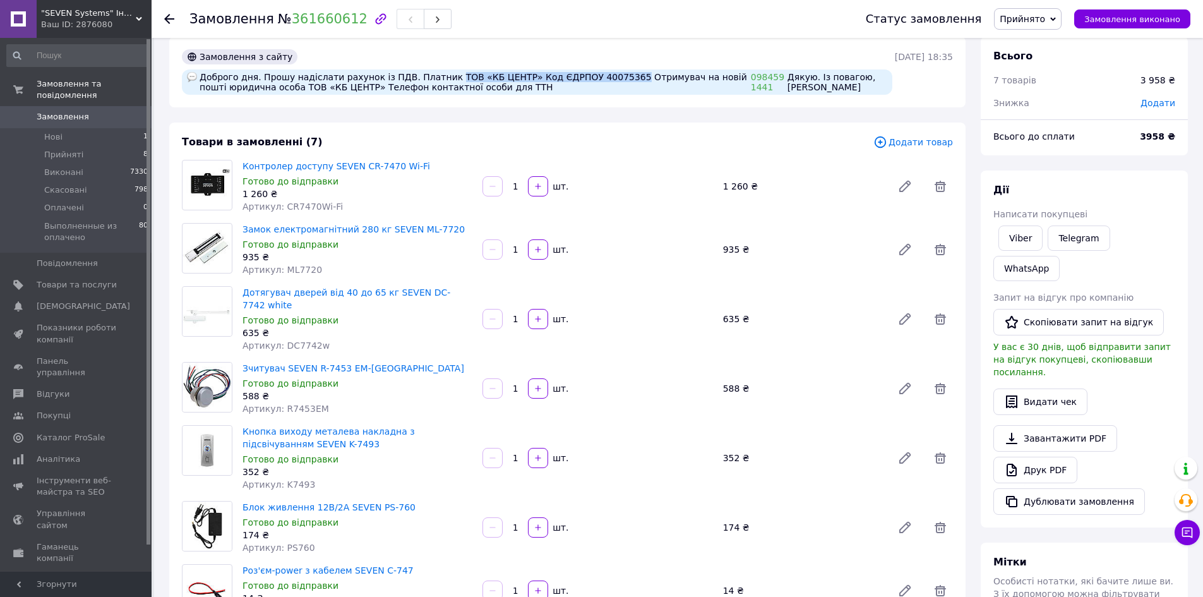
scroll to position [63, 0]
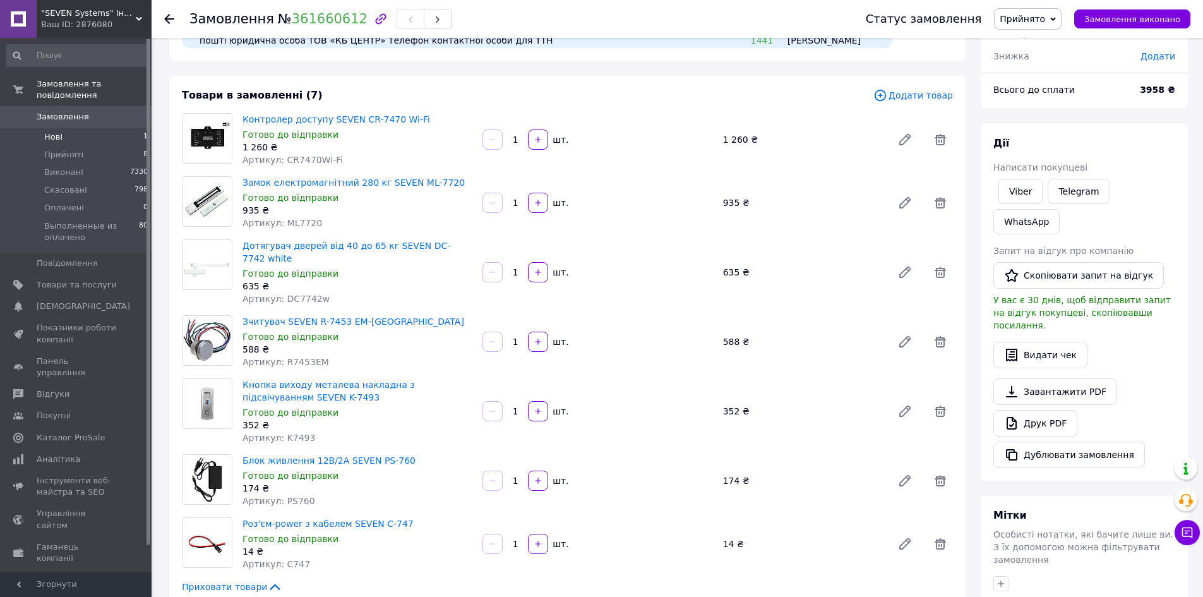
click at [78, 129] on li "Нові 1" at bounding box center [77, 137] width 155 height 18
